Goal: Check status: Check status

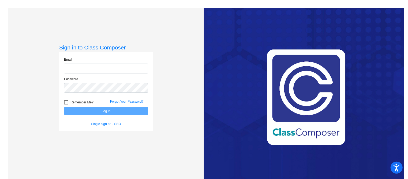
type input "[EMAIL_ADDRESS][DOMAIN_NAME]"
click at [94, 109] on button "Log In" at bounding box center [106, 111] width 84 height 8
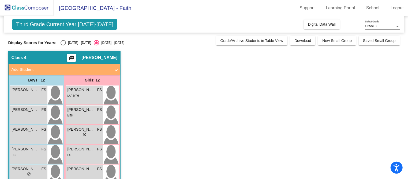
click at [63, 39] on div "Display Scores for Years: [DATE] - [DATE] [DATE] - [DATE] Grade/Archive Student…" at bounding box center [203, 41] width 391 height 10
click at [60, 43] on div "Select an option" at bounding box center [62, 42] width 5 height 5
click at [63, 46] on input "[DATE] - [DATE]" at bounding box center [63, 46] width 0 height 0
radio input "true"
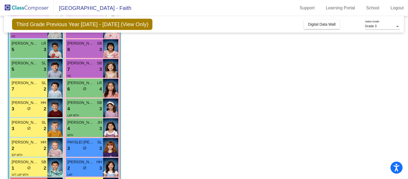
scroll to position [86, 0]
click at [18, 110] on div "3 lock do_not_disturb_alt 2" at bounding box center [29, 109] width 35 height 7
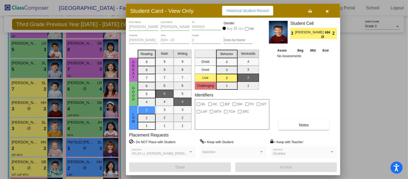
click at [339, 86] on div "[PERSON_NAME] First Name [PERSON_NAME] Last Name 0633815 ID Gender Boy Girl NB …" at bounding box center [233, 97] width 214 height 158
click at [329, 12] on button "button" at bounding box center [327, 11] width 17 height 10
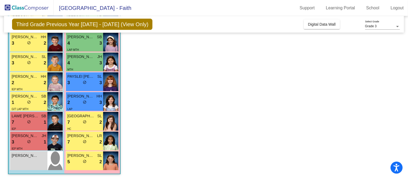
scroll to position [152, 0]
click at [86, 165] on div "5 lock do_not_disturb_alt 2" at bounding box center [84, 162] width 35 height 7
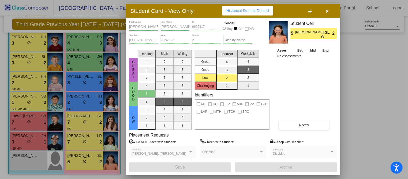
click at [326, 11] on icon "button" at bounding box center [327, 11] width 3 height 4
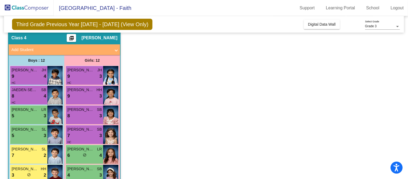
scroll to position [0, 0]
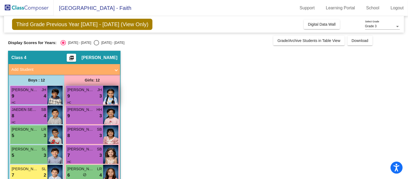
click at [86, 92] on span "[PERSON_NAME]" at bounding box center [80, 90] width 27 height 6
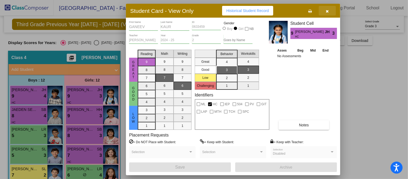
click at [327, 10] on icon "button" at bounding box center [327, 11] width 3 height 4
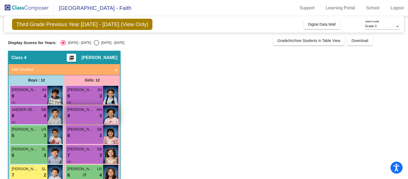
click at [89, 116] on div "9 lock do_not_disturb_alt 3" at bounding box center [84, 116] width 35 height 7
